Goal: Find specific page/section: Find specific page/section

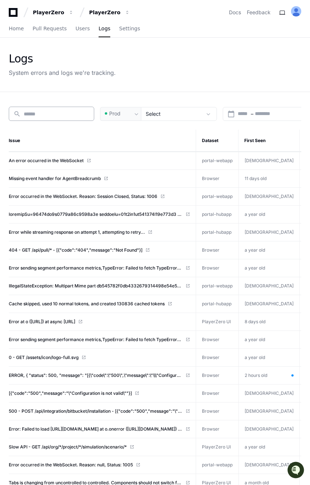
click at [24, 116] on input at bounding box center [57, 113] width 66 height 7
drag, startPoint x: 7, startPoint y: 55, endPoint x: 107, endPoint y: 69, distance: 101.2
click at [107, 69] on div "Logs System errors and logs we're tracking." at bounding box center [155, 65] width 310 height 54
click at [107, 69] on div "System errors and logs we're tracking." at bounding box center [62, 72] width 107 height 9
drag, startPoint x: 118, startPoint y: 74, endPoint x: 23, endPoint y: 39, distance: 100.6
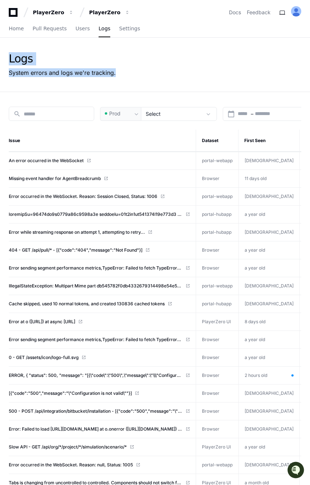
click at [23, 39] on div "Logs System errors and logs we're tracking." at bounding box center [155, 65] width 310 height 54
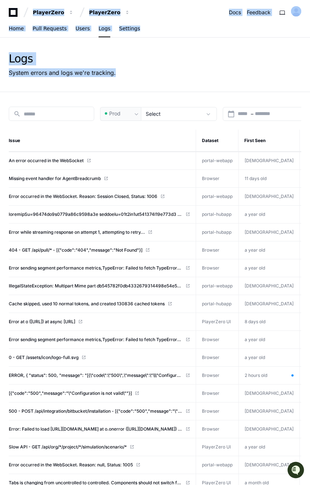
drag, startPoint x: 123, startPoint y: 75, endPoint x: 1, endPoint y: -4, distance: 144.9
click at [149, 90] on div "Logs System errors and logs we're tracking." at bounding box center [155, 65] width 310 height 54
